Goal: Complete application form: Complete application form

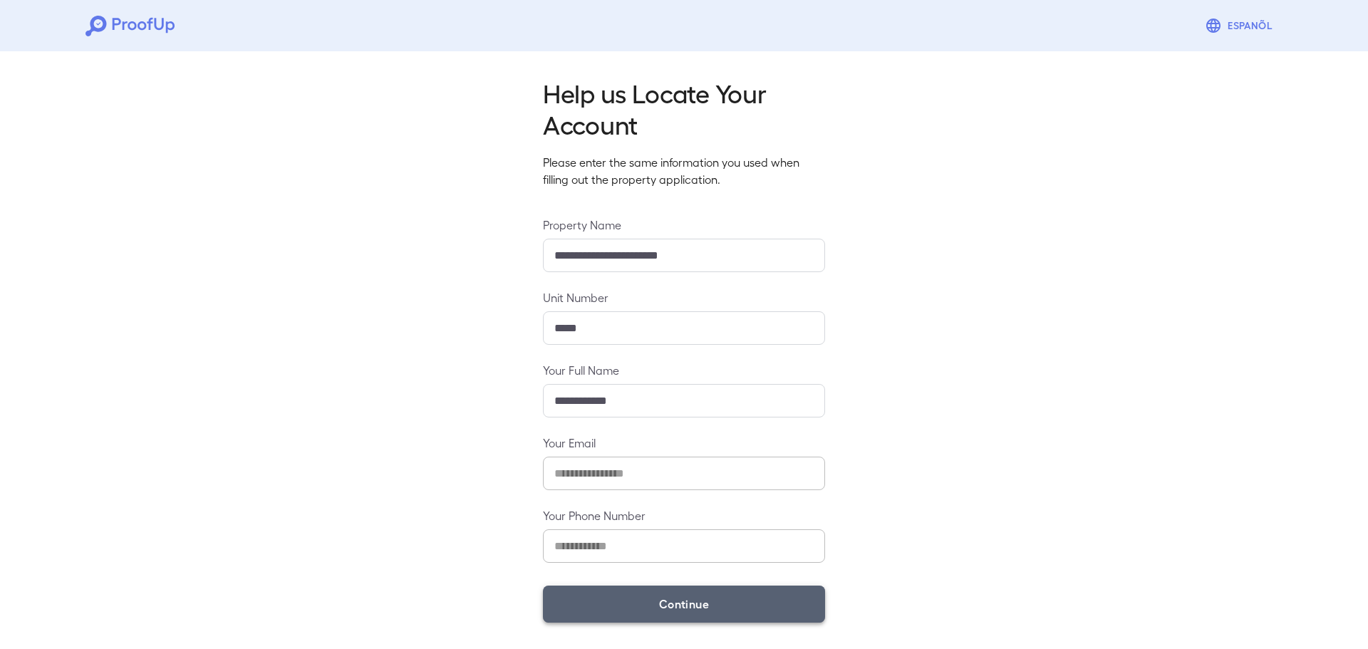
click at [634, 609] on button "Continue" at bounding box center [684, 604] width 282 height 37
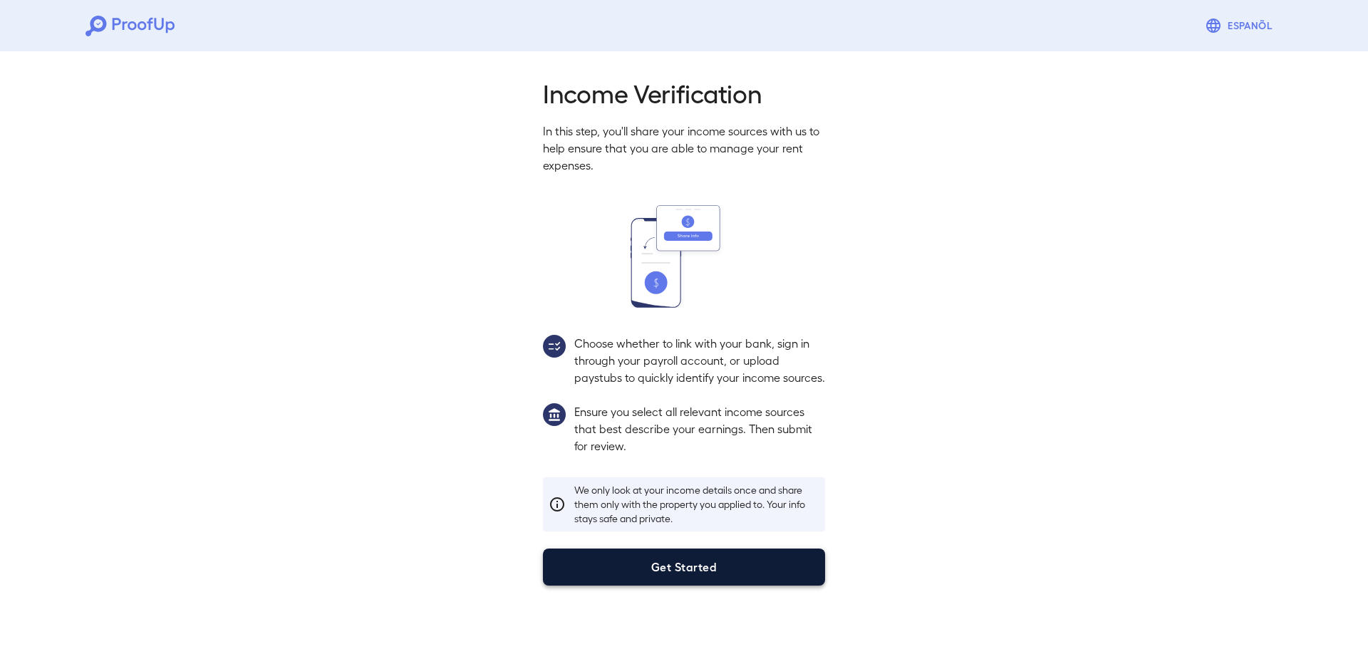
click at [633, 571] on button "Get Started" at bounding box center [684, 567] width 282 height 37
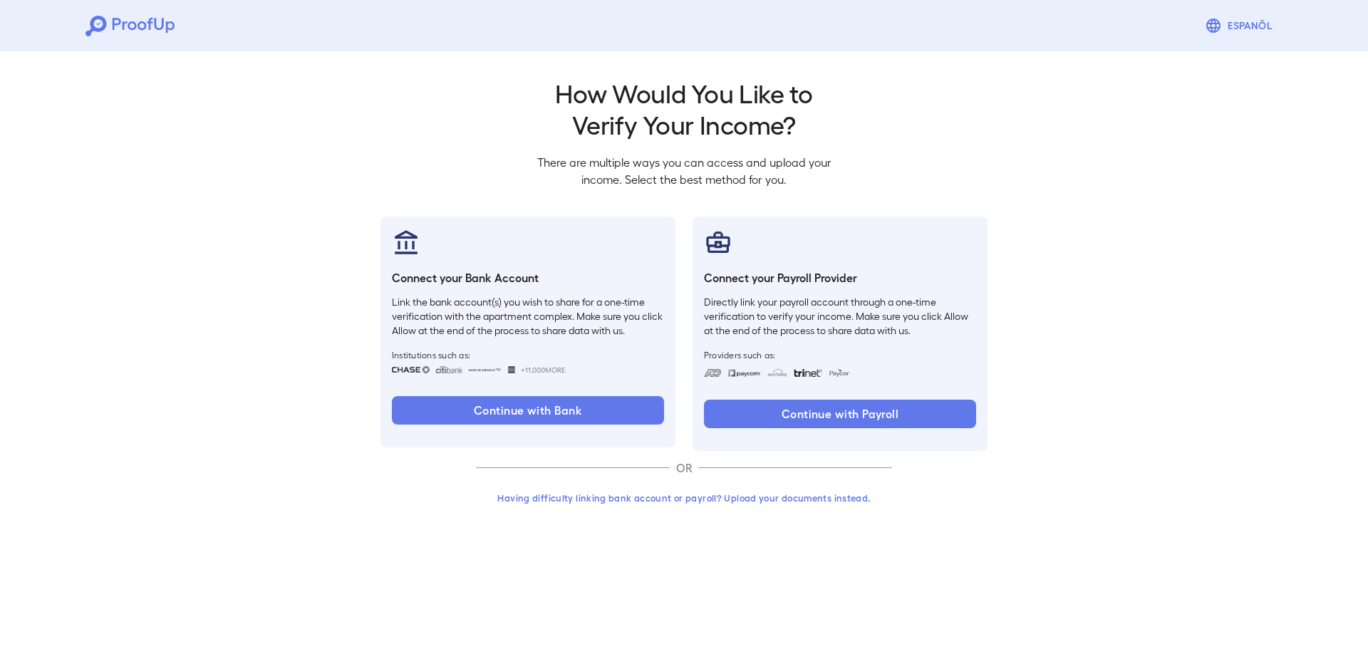
click at [608, 497] on button "Having difficulty linking bank account or payroll? Upload your documents instea…" at bounding box center [684, 498] width 416 height 26
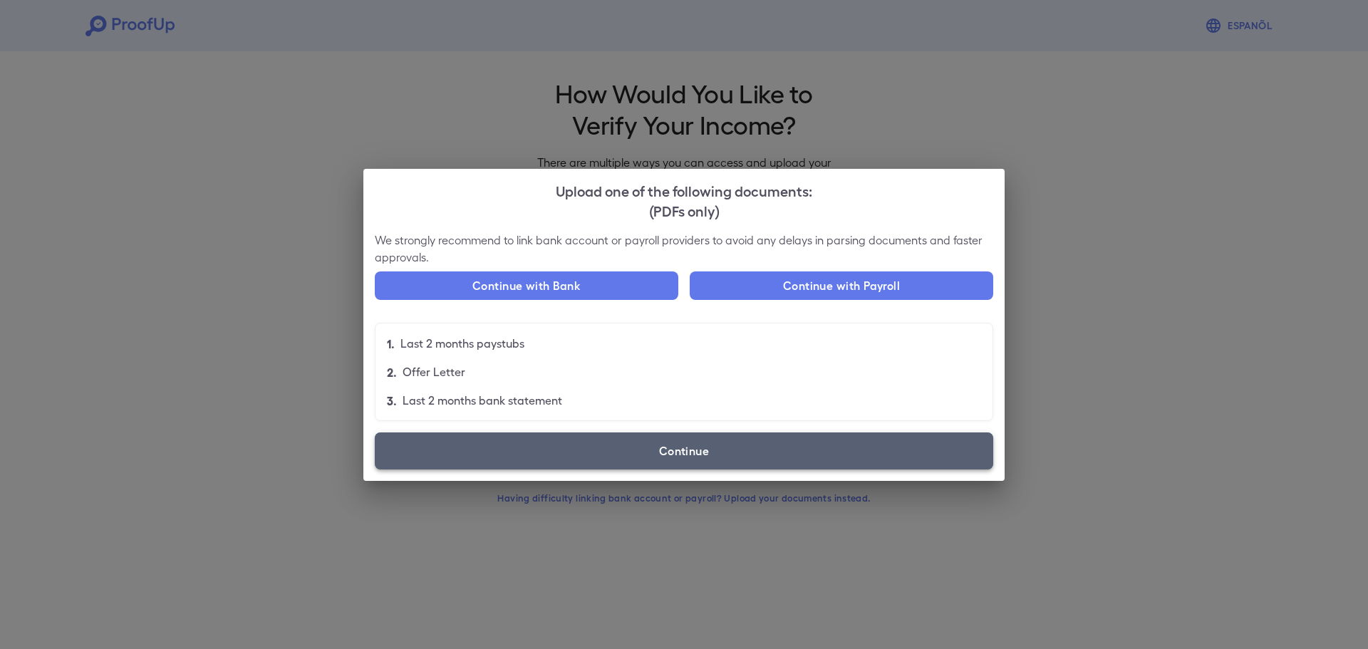
click at [629, 450] on label "Continue" at bounding box center [684, 451] width 619 height 37
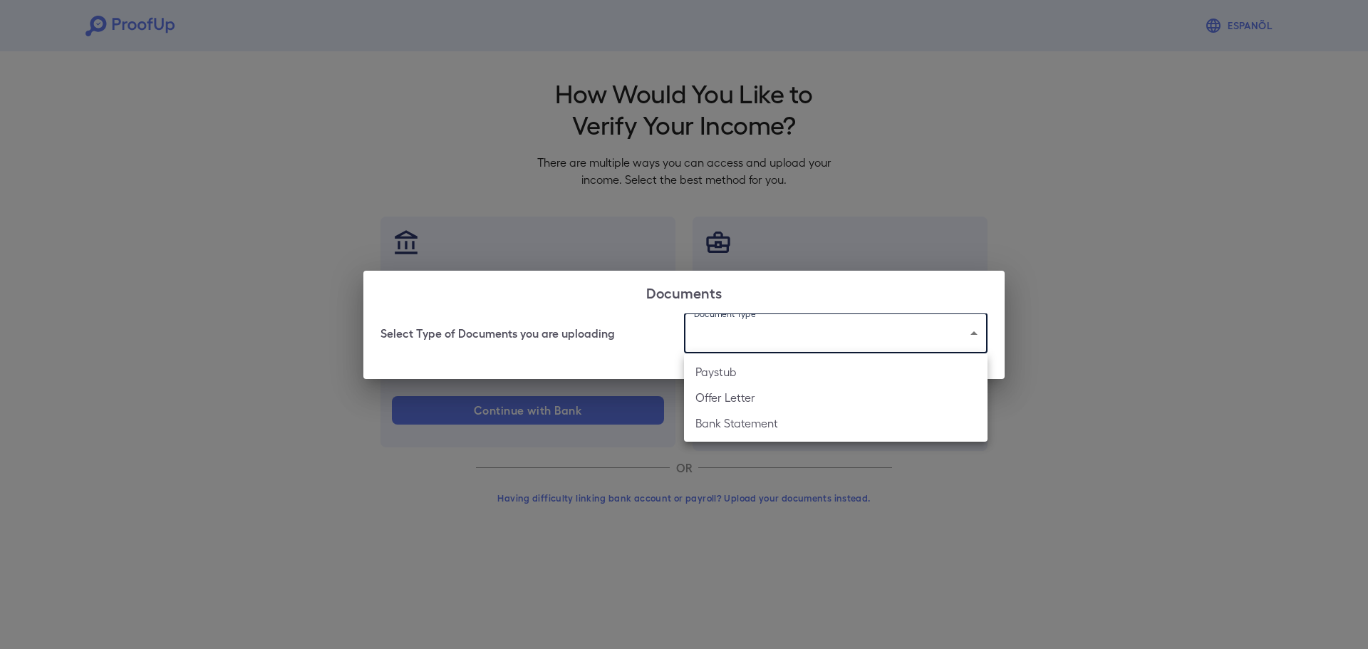
click at [839, 343] on body "Espanõl Go back How Would You Like to Verify Your Income? There are multiple wa…" at bounding box center [684, 272] width 1368 height 544
click at [785, 435] on li "Bank Statement" at bounding box center [836, 423] width 304 height 26
type input "**********"
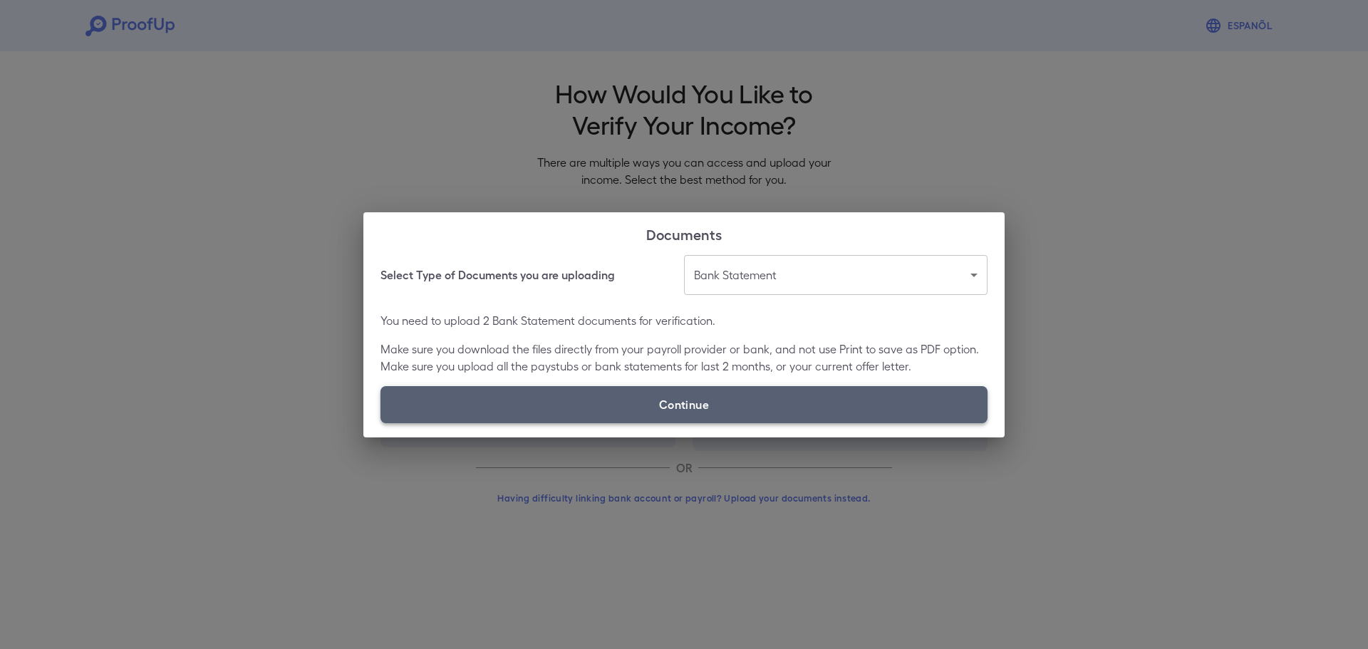
click at [643, 403] on label "Continue" at bounding box center [684, 404] width 607 height 37
click at [381, 423] on input "Continue" at bounding box center [381, 423] width 1 height 1
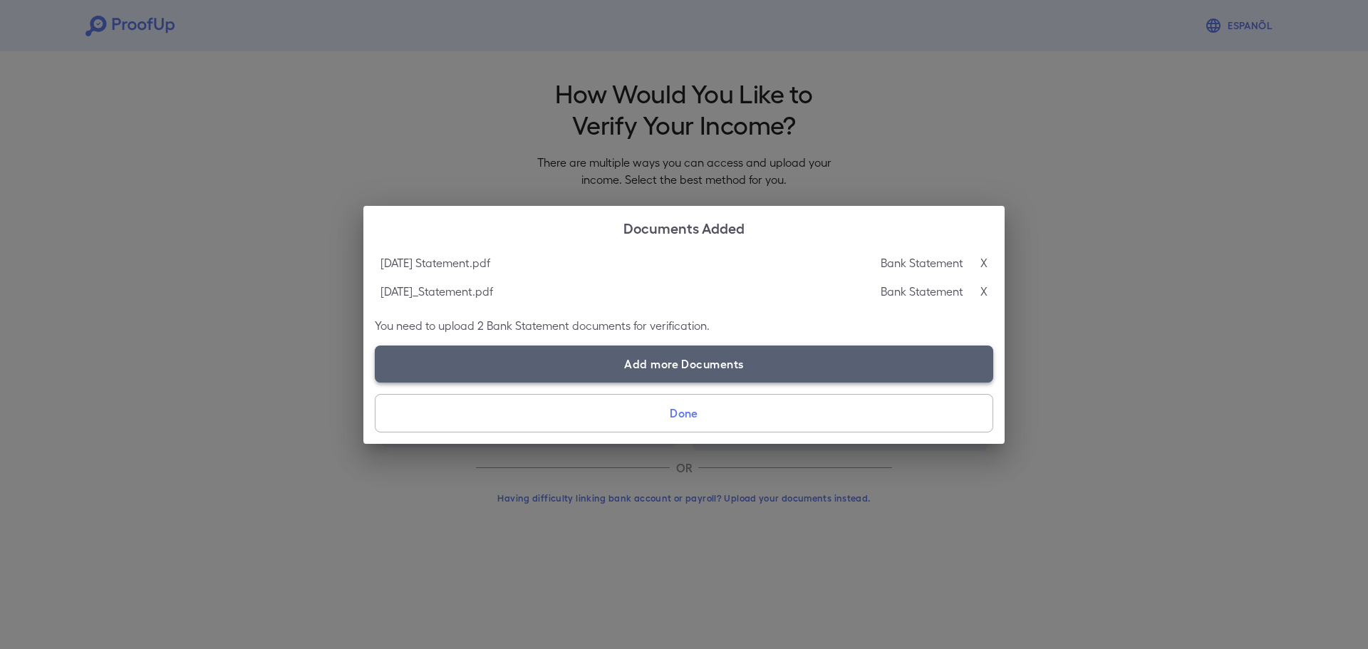
click at [720, 374] on label "Add more Documents" at bounding box center [684, 364] width 619 height 37
click at [376, 382] on input "Add more Documents" at bounding box center [375, 382] width 1 height 1
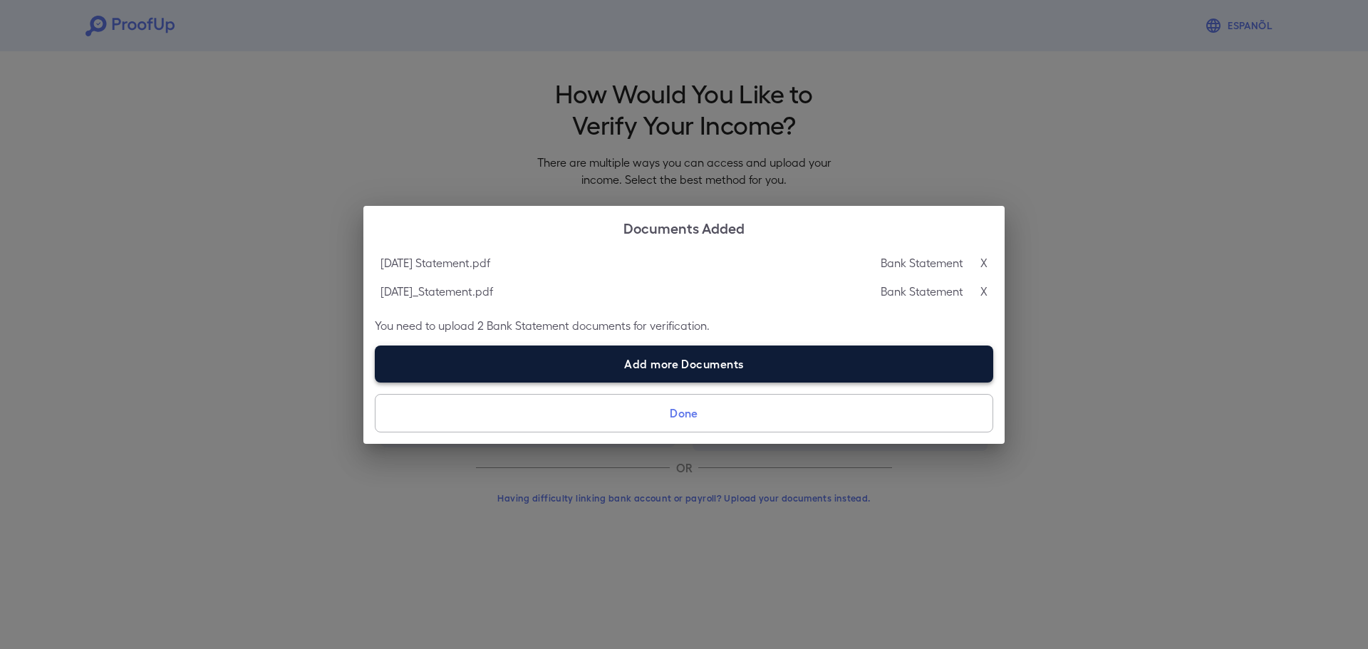
click at [719, 369] on label "Add more Documents" at bounding box center [684, 364] width 619 height 37
click at [376, 382] on input "Add more Documents" at bounding box center [375, 382] width 1 height 1
type input "**********"
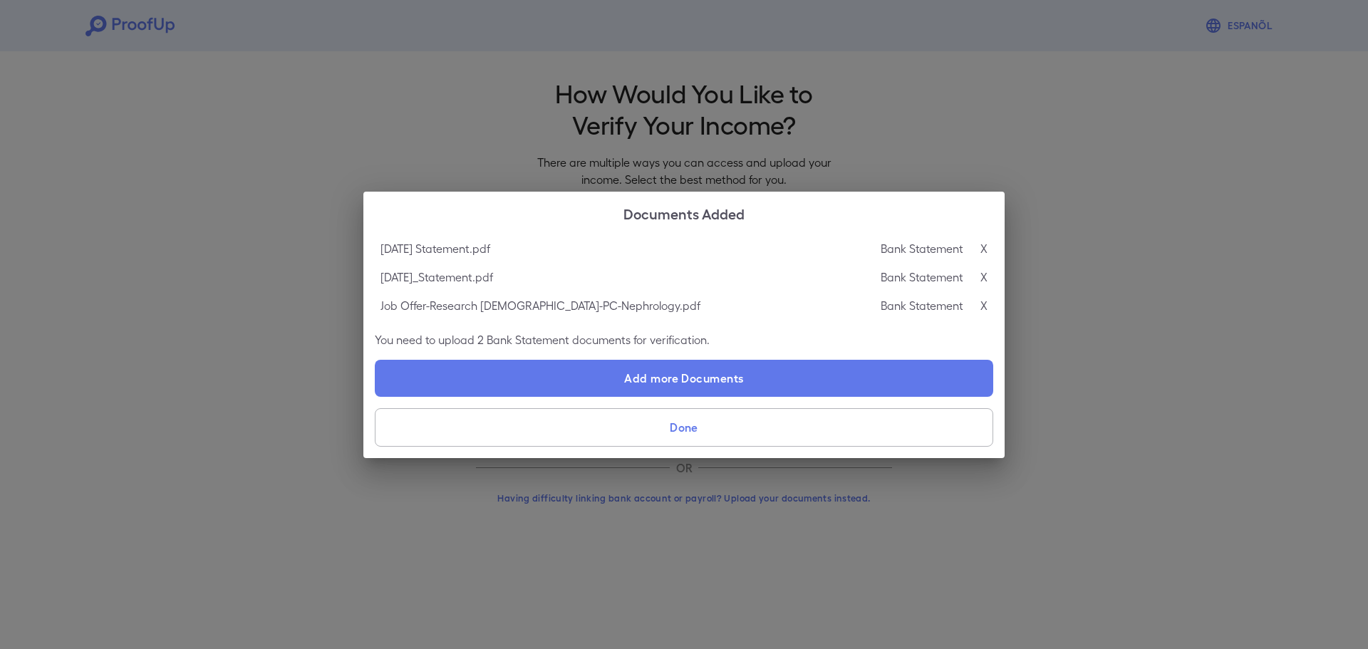
click at [942, 248] on p "Bank Statement" at bounding box center [922, 248] width 83 height 17
click at [978, 242] on div "Bank Statement X" at bounding box center [934, 248] width 107 height 17
click at [980, 242] on p "X" at bounding box center [983, 248] width 7 height 17
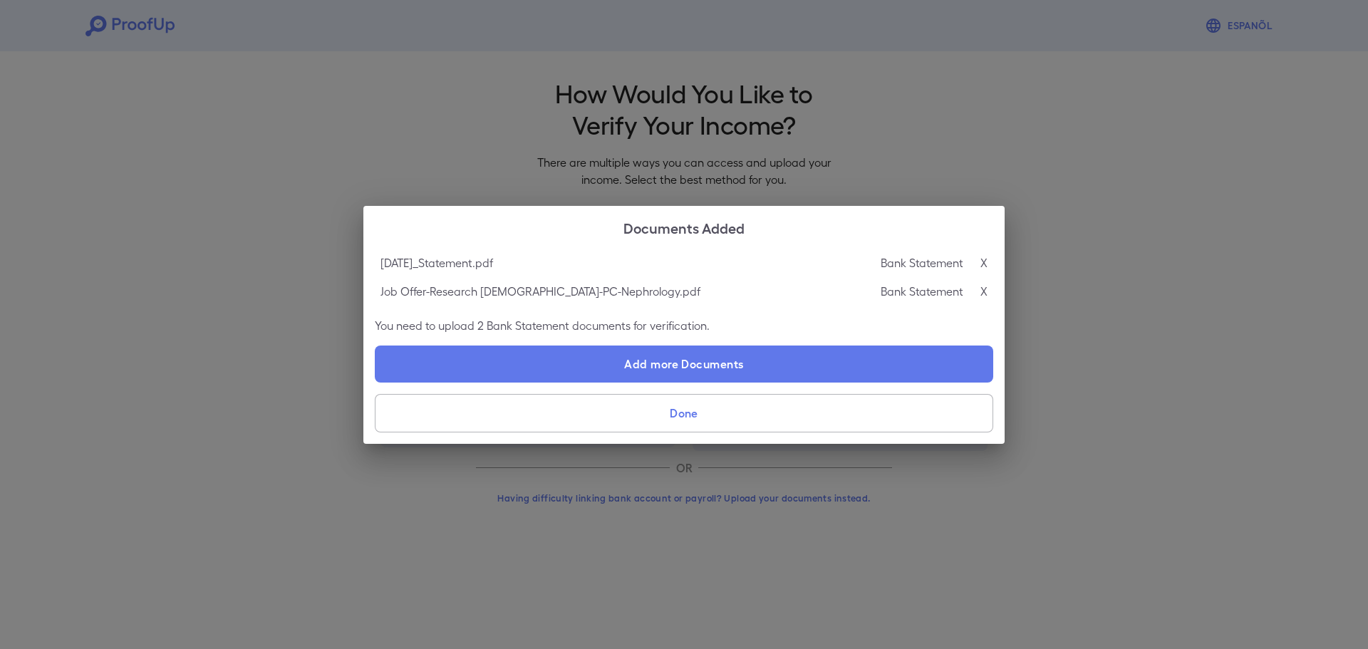
click at [695, 415] on button "Done" at bounding box center [684, 413] width 619 height 38
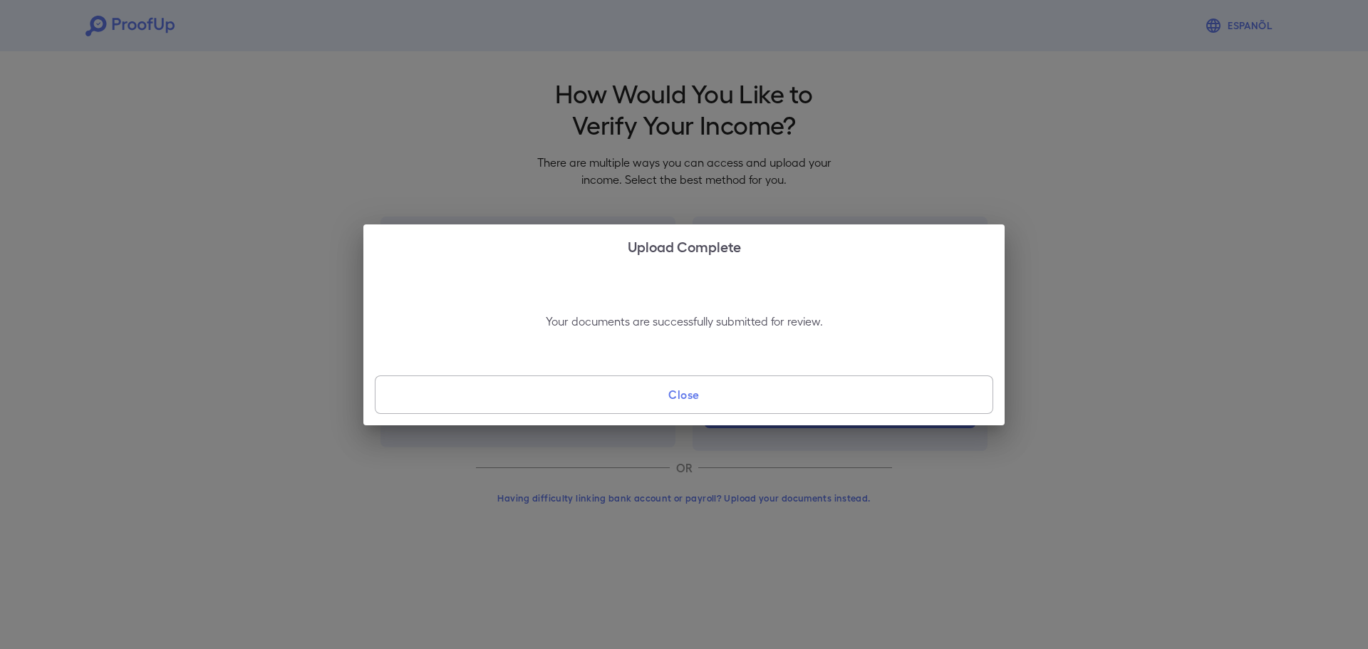
click at [725, 396] on button "Close" at bounding box center [684, 395] width 619 height 38
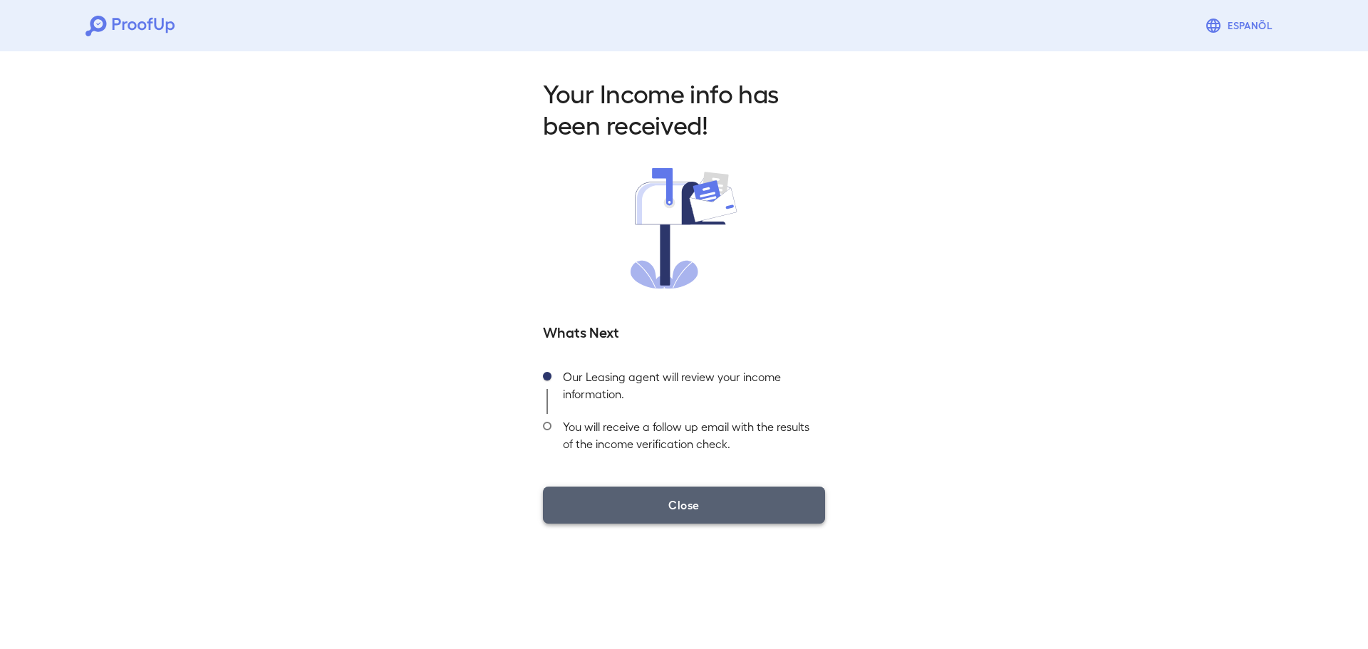
click at [712, 512] on button "Close" at bounding box center [684, 505] width 282 height 37
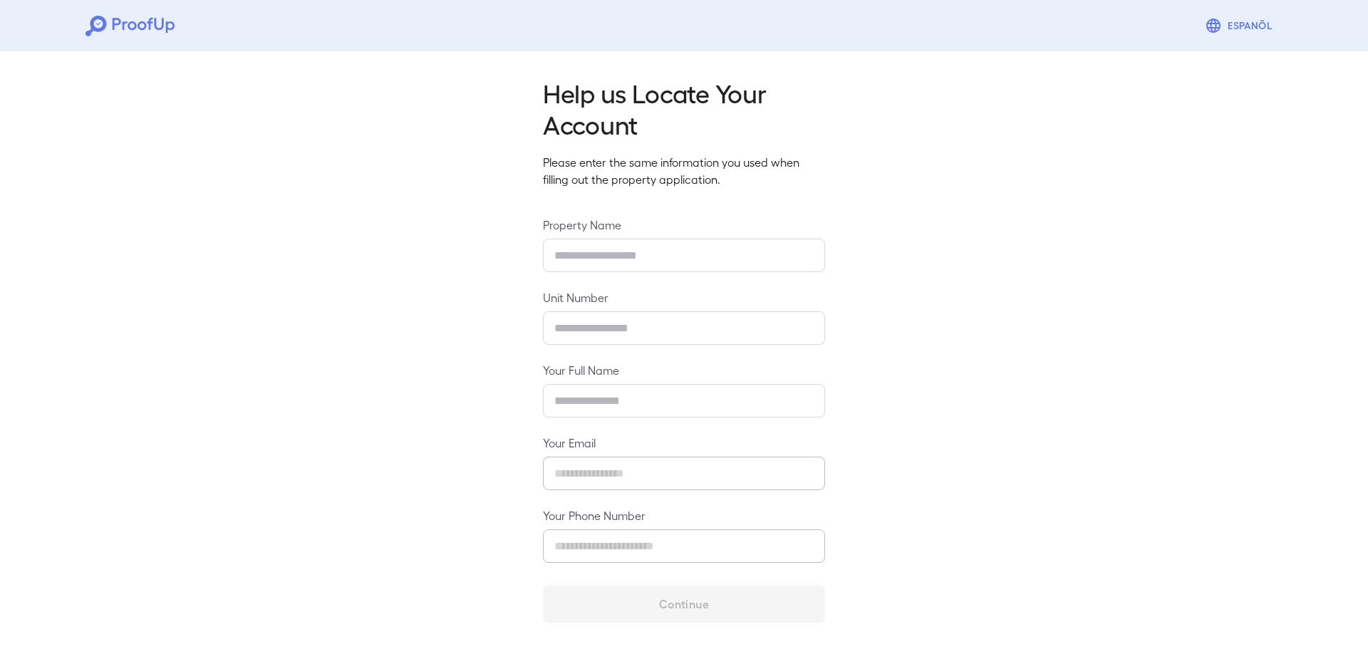
type input "**********"
type input "*****"
type input "**********"
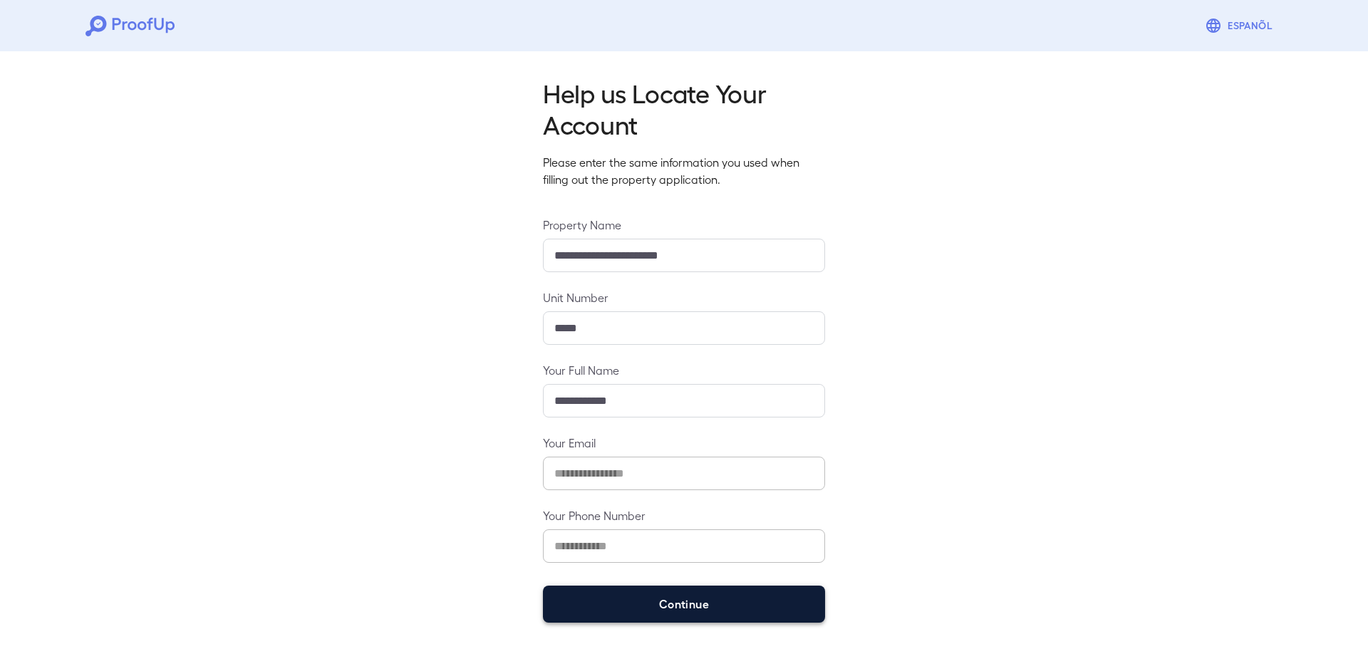
click at [607, 608] on button "Continue" at bounding box center [684, 604] width 282 height 37
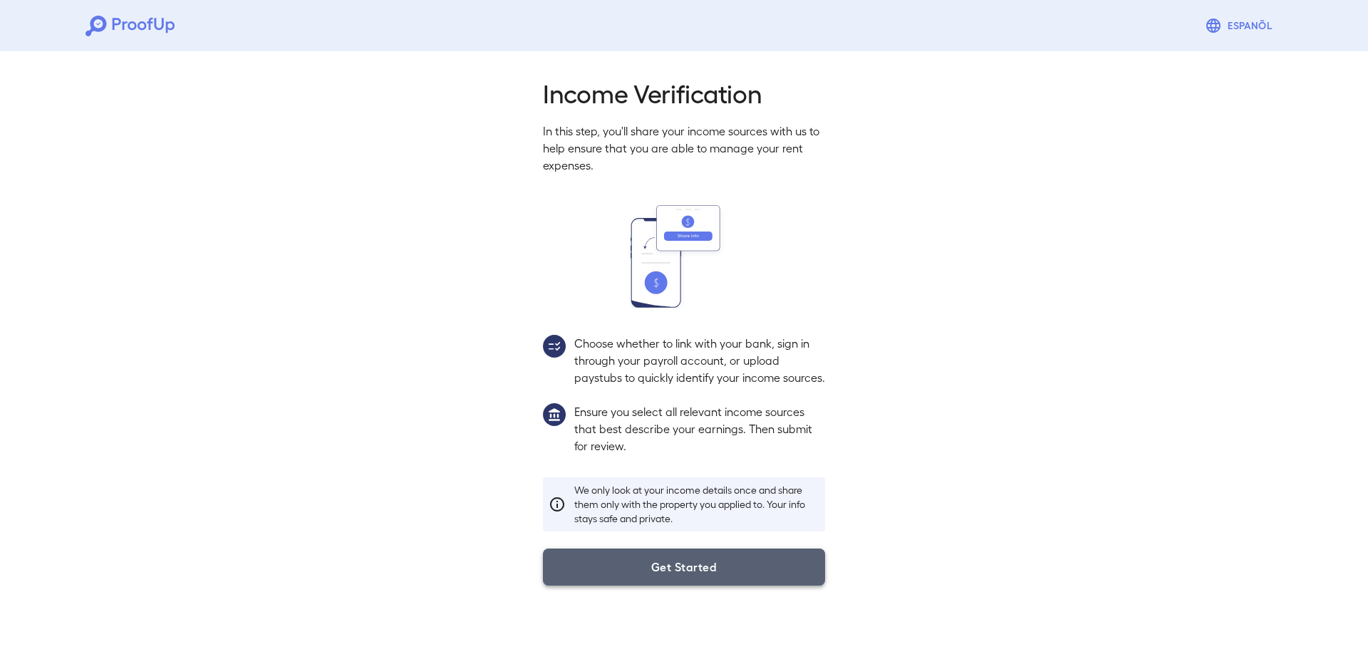
click at [643, 581] on button "Get Started" at bounding box center [684, 567] width 282 height 37
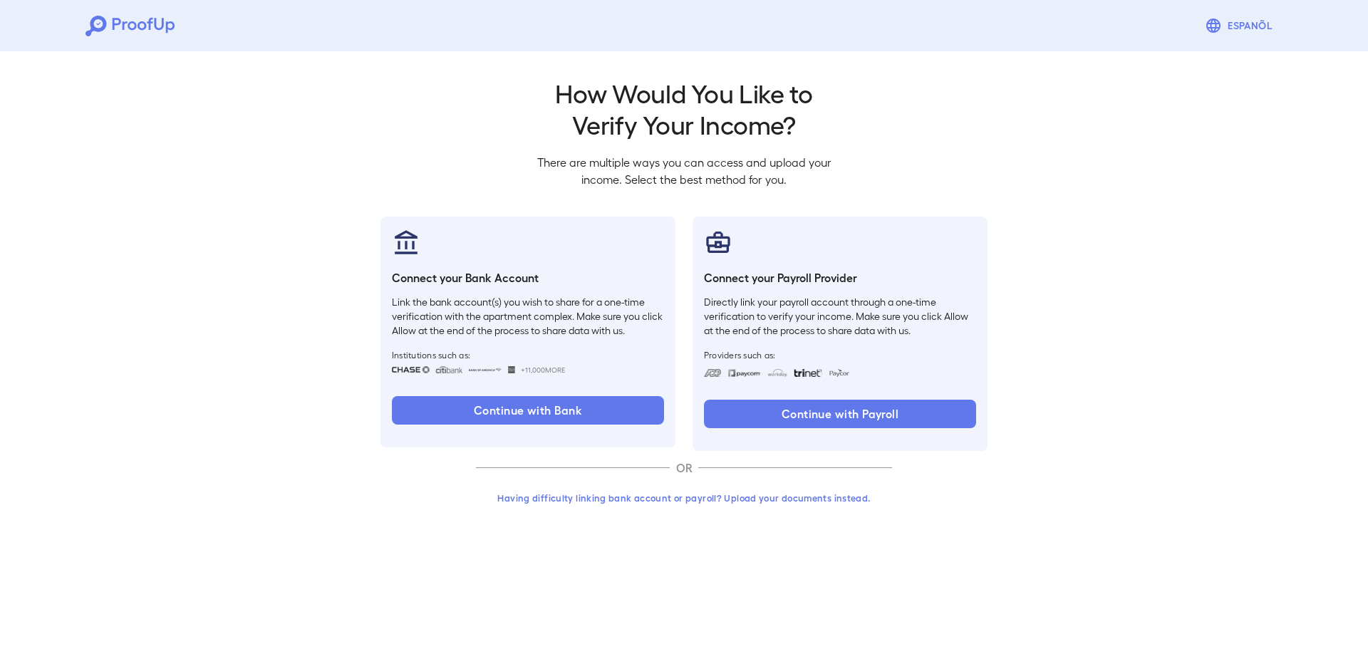
click at [588, 494] on button "Having difficulty linking bank account or payroll? Upload your documents instea…" at bounding box center [684, 498] width 416 height 26
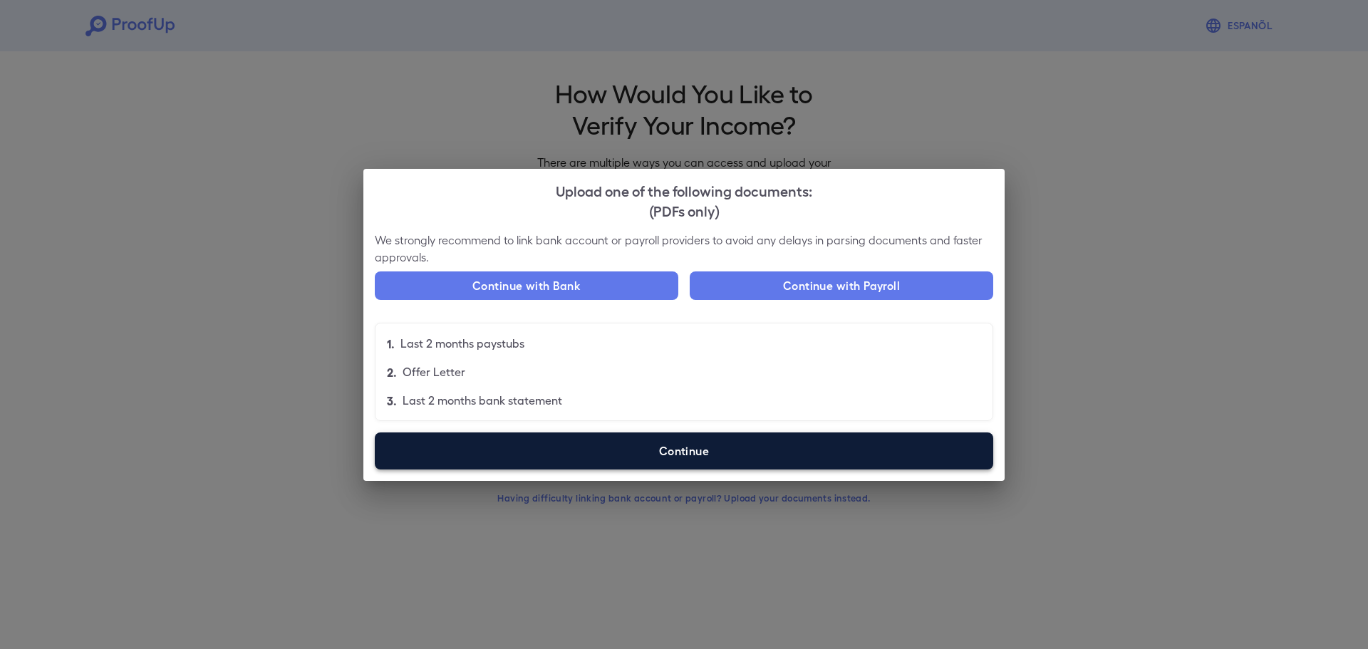
click at [628, 449] on label "Continue" at bounding box center [684, 451] width 619 height 37
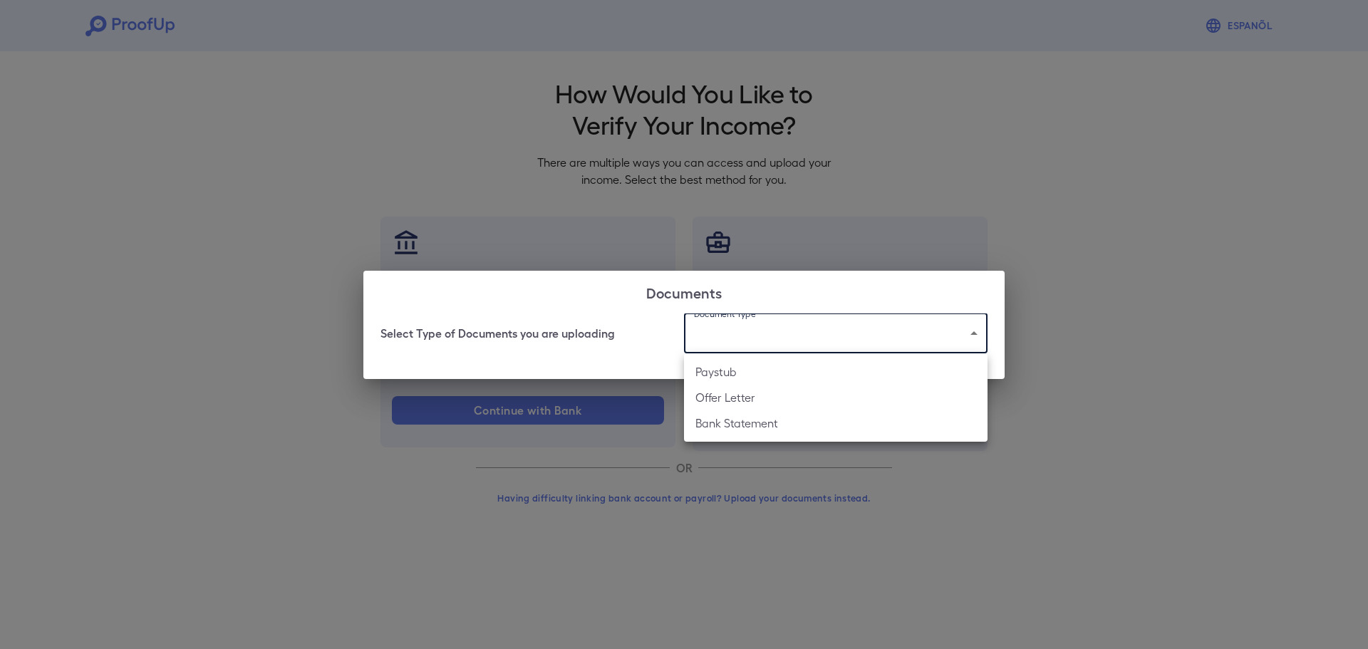
click at [869, 339] on body "Espanõl Go back How Would You Like to Verify Your Income? There are multiple wa…" at bounding box center [684, 272] width 1368 height 544
click at [803, 404] on li "Offer Letter" at bounding box center [836, 398] width 304 height 26
type input "**********"
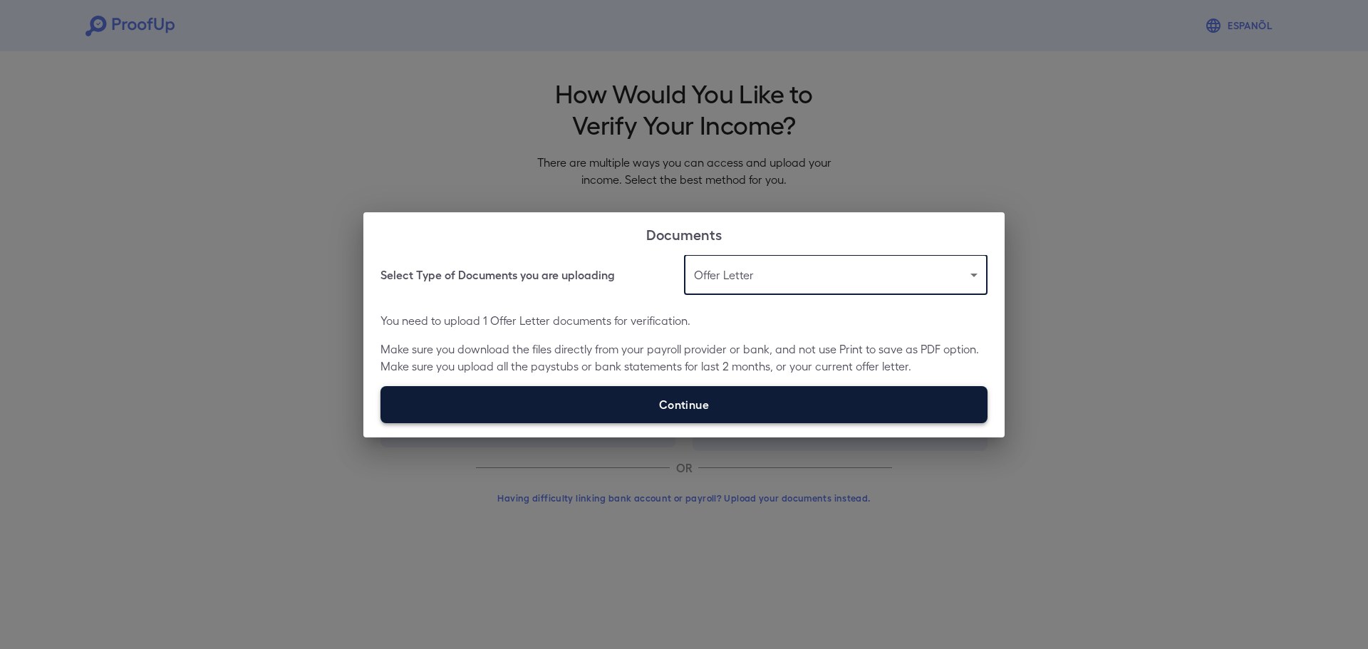
click at [671, 409] on label "Continue" at bounding box center [684, 404] width 607 height 37
click at [381, 423] on input "Continue" at bounding box center [381, 423] width 1 height 1
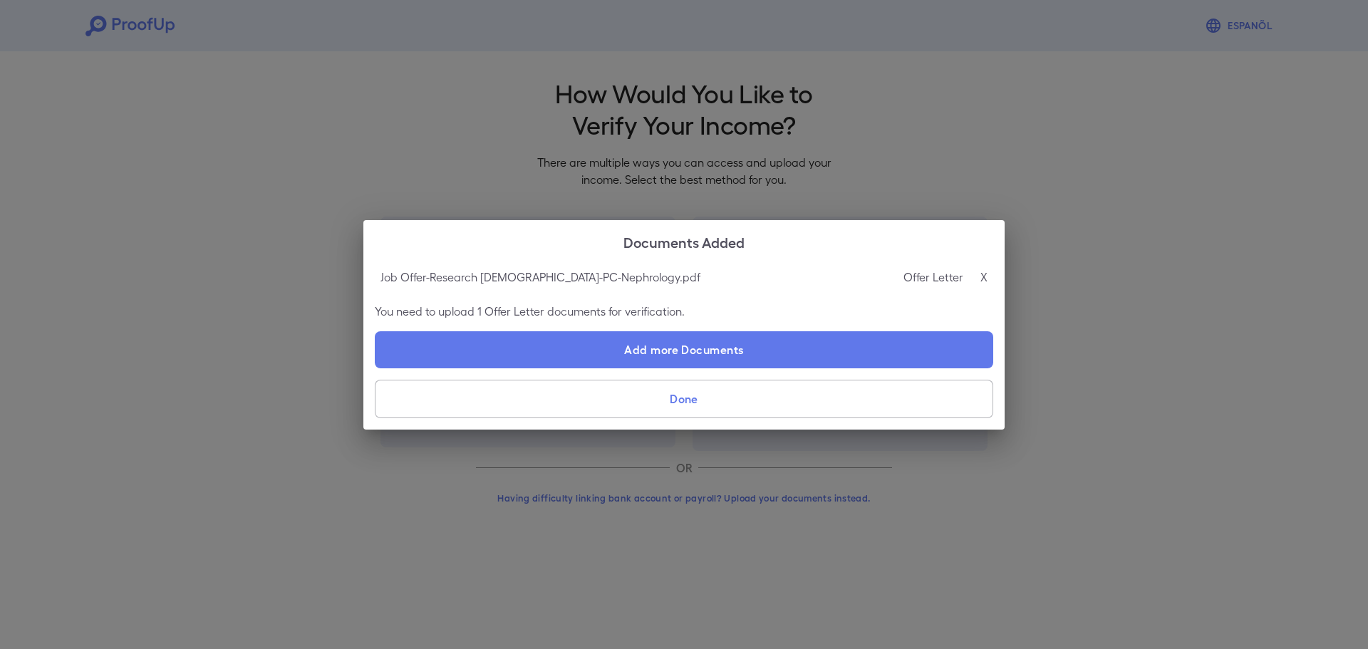
click at [720, 403] on button "Done" at bounding box center [684, 399] width 619 height 38
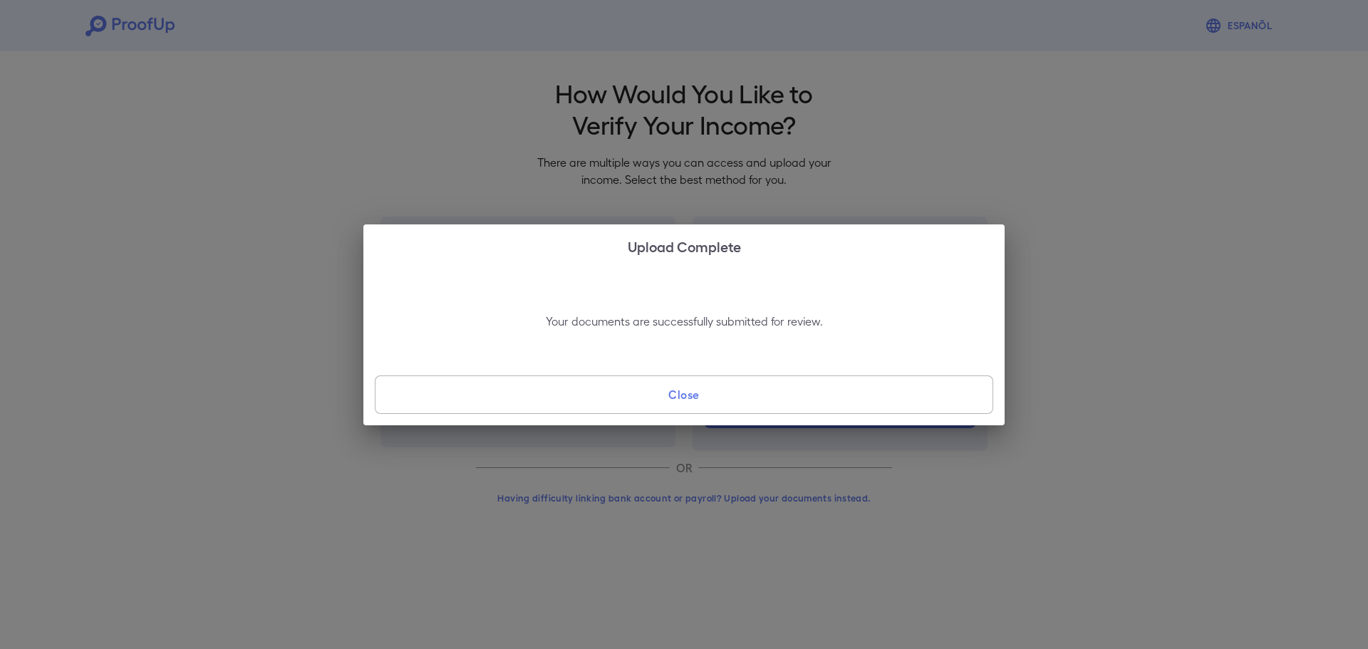
click at [717, 402] on button "Close" at bounding box center [684, 395] width 619 height 38
